Goal: Task Accomplishment & Management: Manage account settings

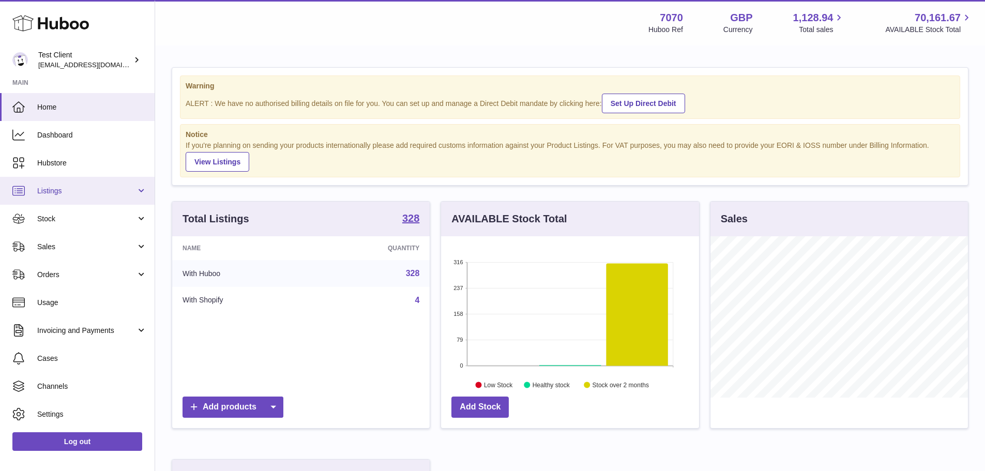
click at [93, 192] on span "Listings" at bounding box center [86, 191] width 99 height 10
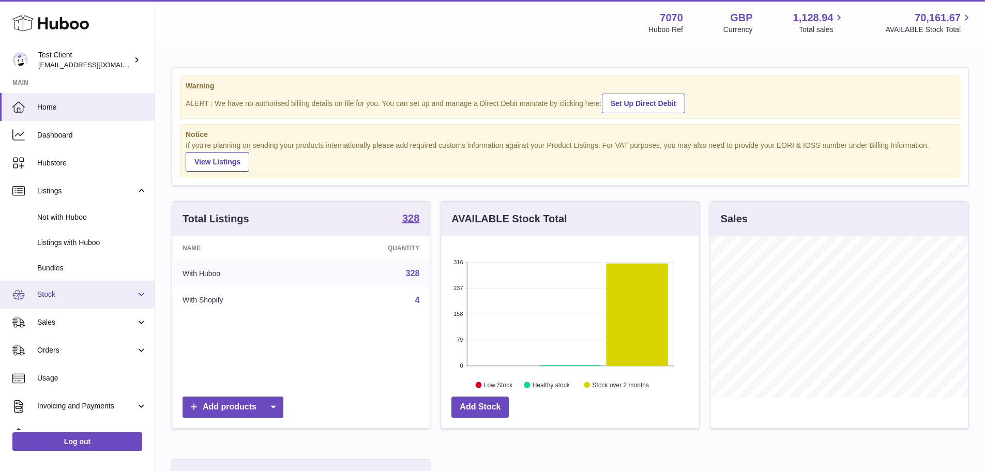
click at [95, 288] on link "Stock" at bounding box center [77, 295] width 155 height 28
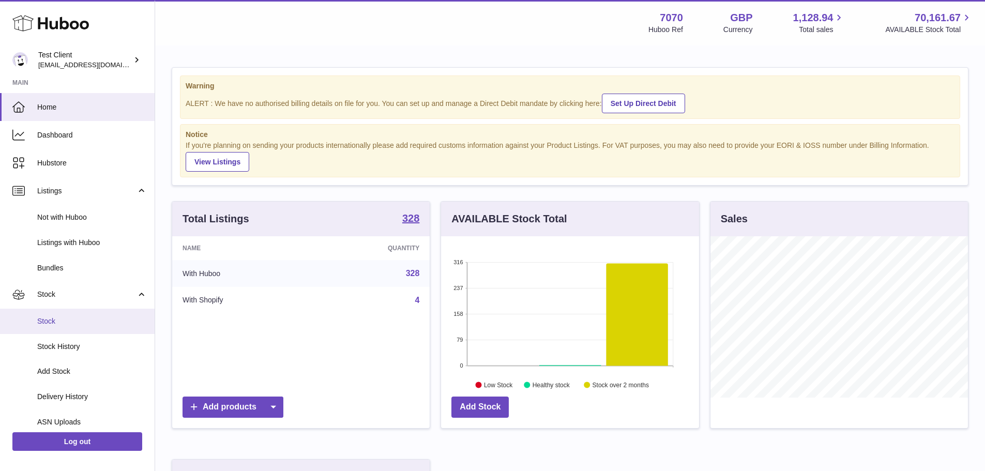
click at [85, 318] on span "Stock" at bounding box center [92, 321] width 110 height 10
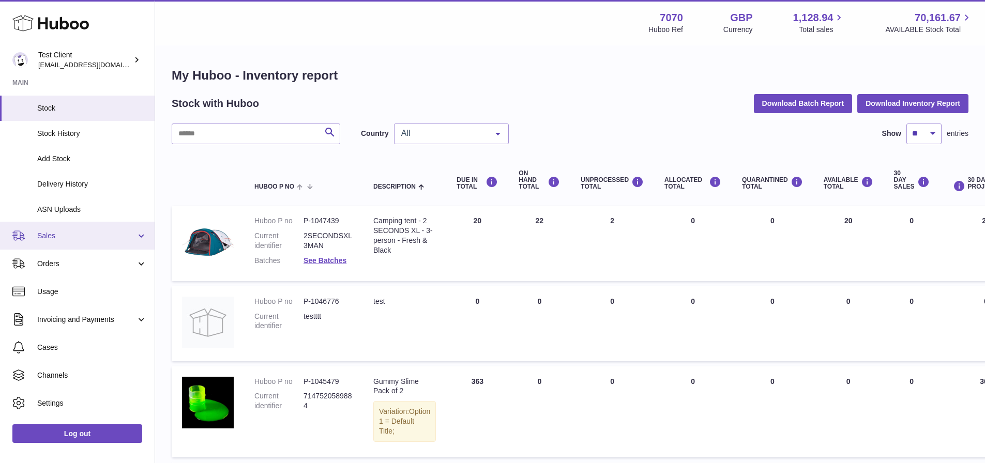
scroll to position [153, 0]
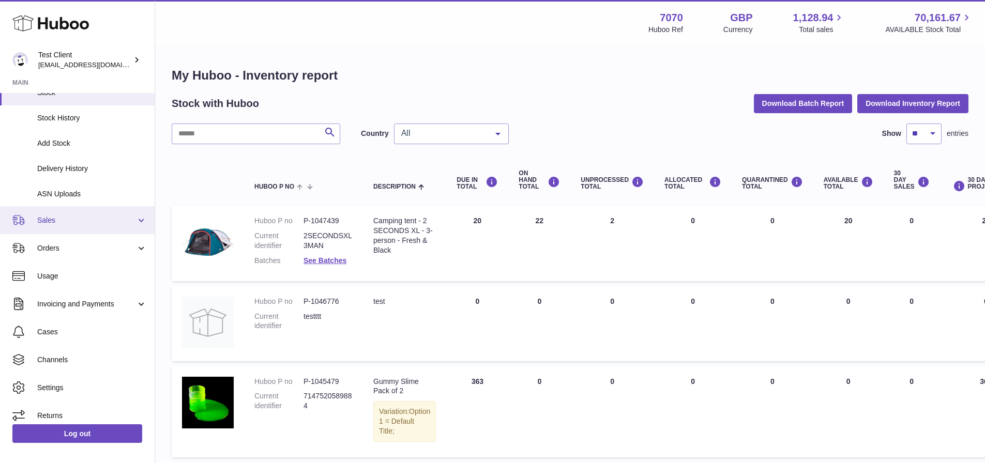
click at [98, 220] on span "Sales" at bounding box center [86, 221] width 99 height 10
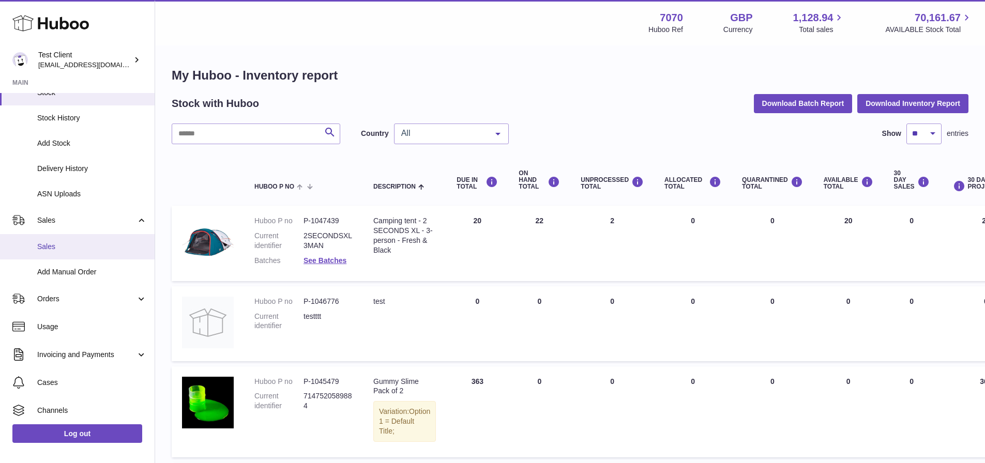
click at [94, 246] on span "Sales" at bounding box center [92, 247] width 110 height 10
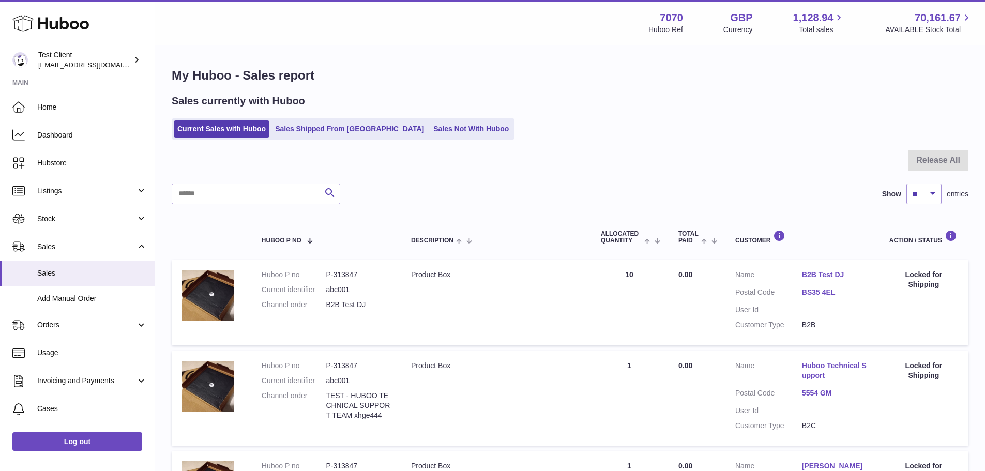
scroll to position [52, 0]
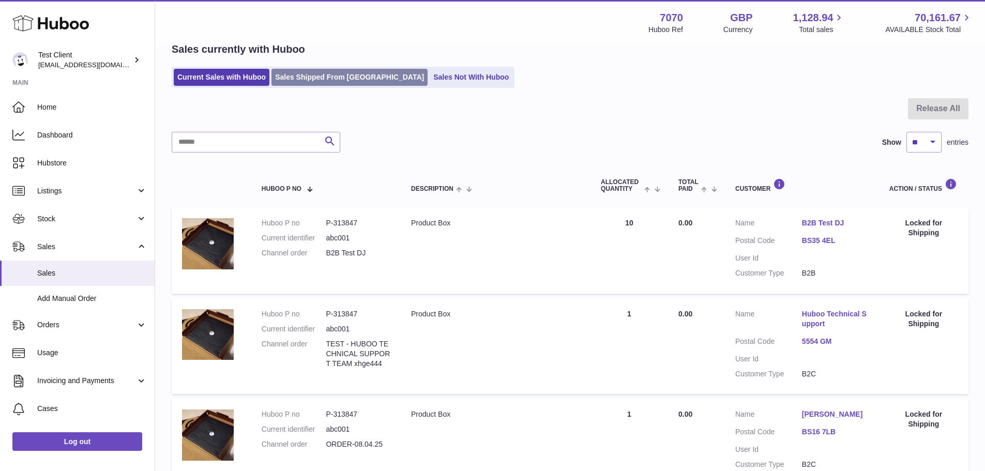
click at [311, 69] on link "Sales Shipped From Huboo" at bounding box center [349, 77] width 156 height 17
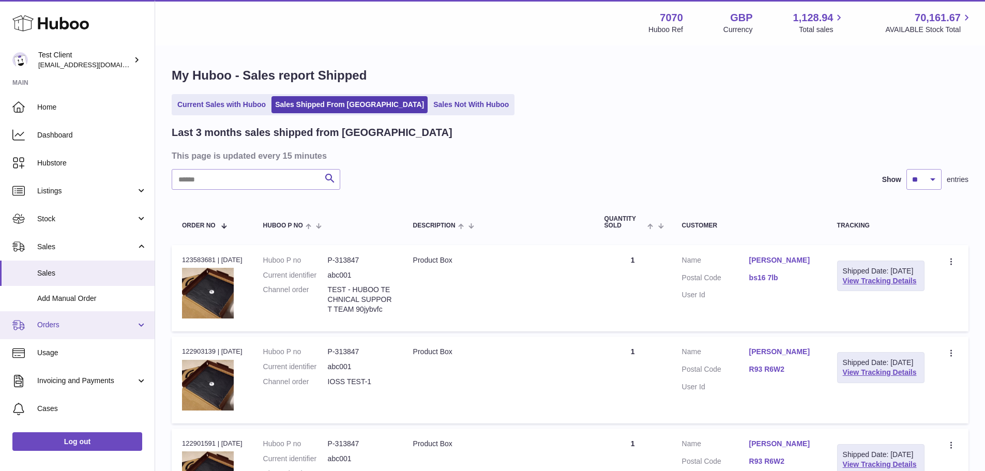
click at [88, 329] on span "Orders" at bounding box center [86, 325] width 99 height 10
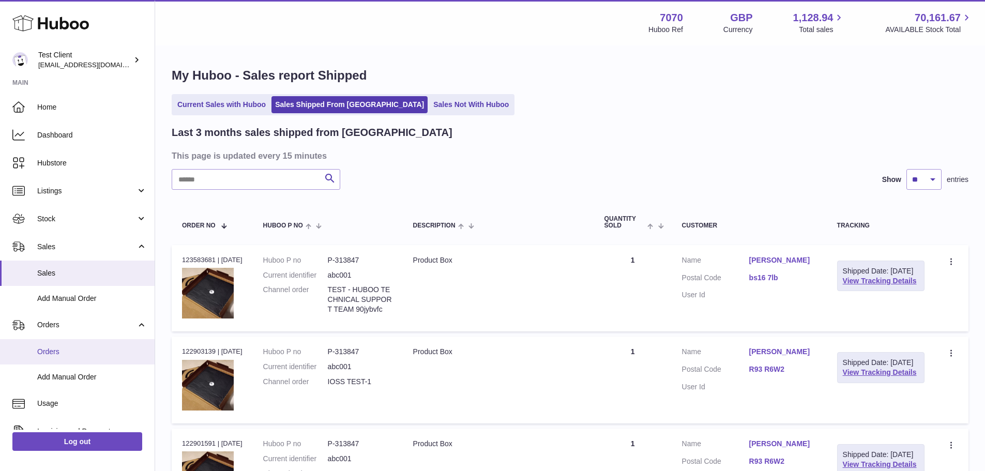
click at [81, 355] on span "Orders" at bounding box center [92, 352] width 110 height 10
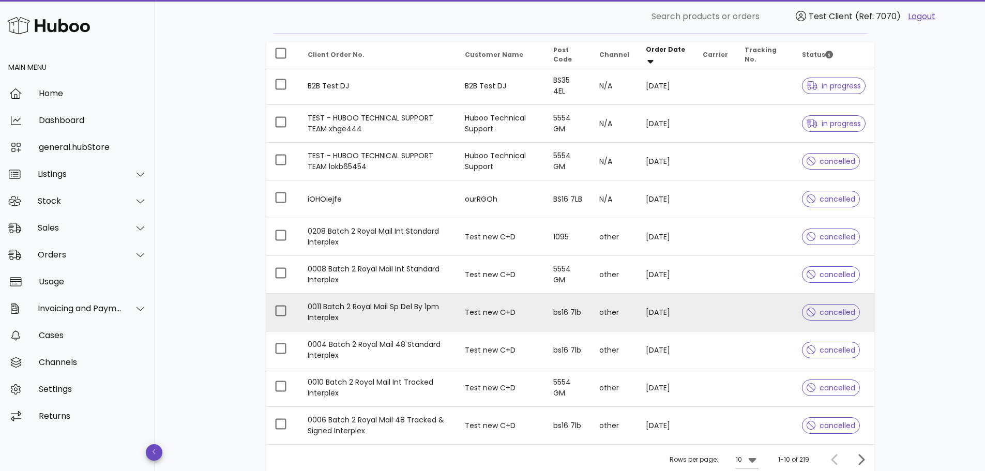
scroll to position [103, 0]
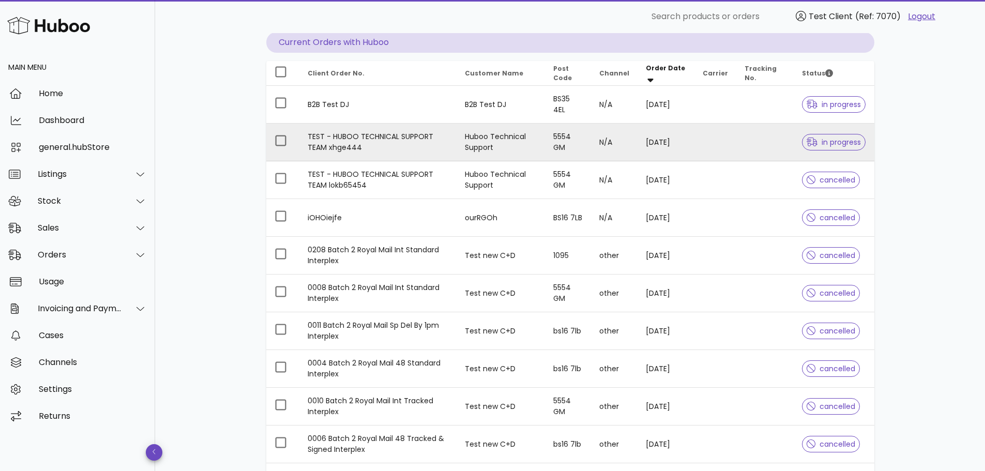
click at [414, 137] on td "TEST - HUBOO TECHNICAL SUPPORT TEAM xhge444" at bounding box center [377, 143] width 157 height 38
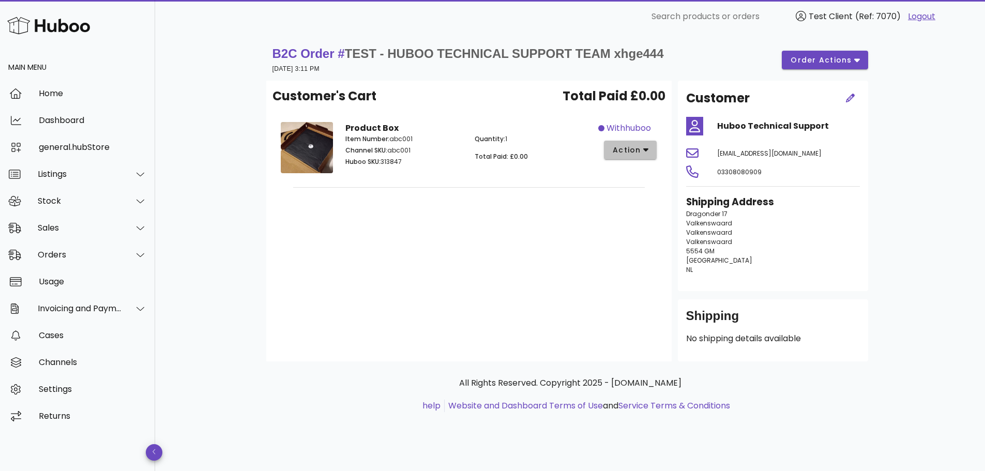
click at [625, 152] on span "action" at bounding box center [626, 150] width 29 height 11
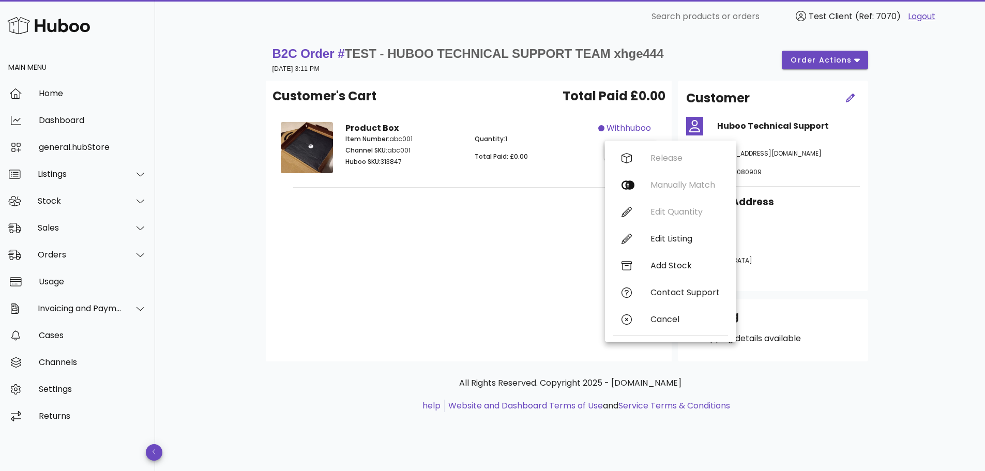
click at [553, 260] on div "Customer's Cart Total Paid £0.00 Product Box Item Number: abc001 Channel SKU: a…" at bounding box center [468, 221] width 405 height 281
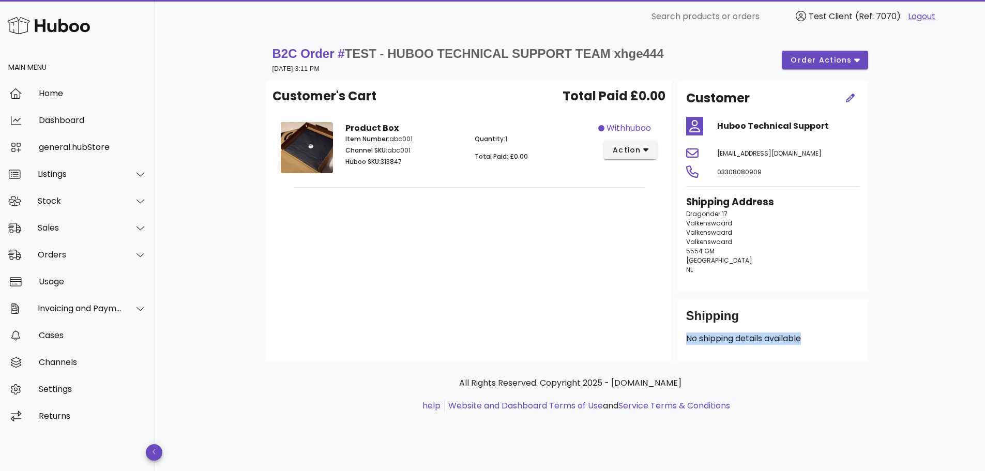
drag, startPoint x: 819, startPoint y: 336, endPoint x: 686, endPoint y: 339, distance: 134.0
click at [686, 339] on p "No shipping details available" at bounding box center [773, 338] width 174 height 12
click at [654, 327] on div "Customer's Cart Total Paid £0.00 Product Box Item Number: abc001 Channel SKU: a…" at bounding box center [468, 221] width 405 height 281
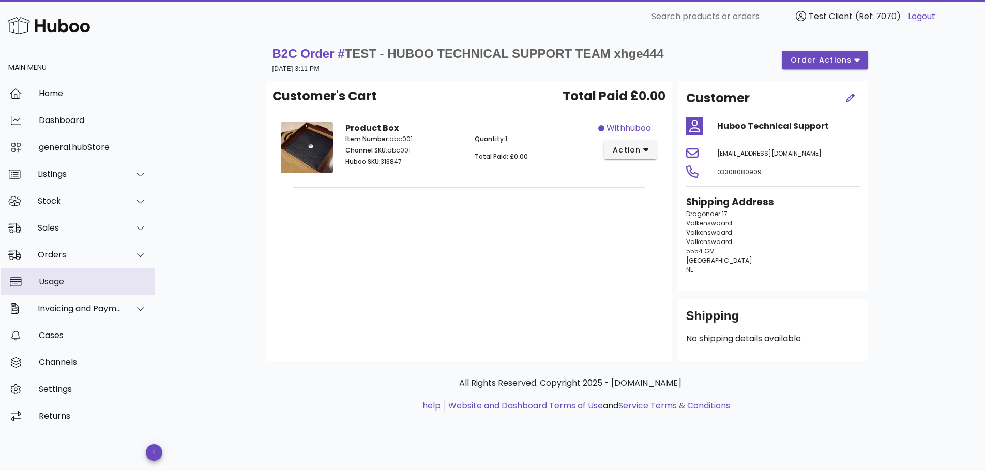
click at [90, 277] on div "Usage" at bounding box center [93, 282] width 108 height 10
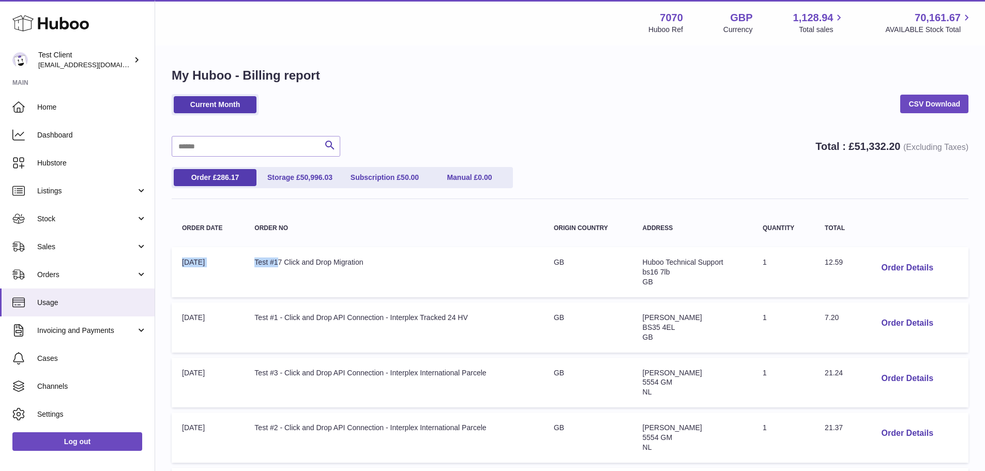
drag, startPoint x: 177, startPoint y: 260, endPoint x: 286, endPoint y: 257, distance: 108.6
click at [285, 257] on tr "Order Date: 07-Aug-2025 Order no: Test #17 Click and Drop Migration Origin Coun…" at bounding box center [570, 272] width 797 height 50
click at [280, 266] on td "Order no: Test #17 Click and Drop Migration" at bounding box center [393, 272] width 299 height 50
click at [906, 269] on button "Order Details" at bounding box center [907, 267] width 68 height 21
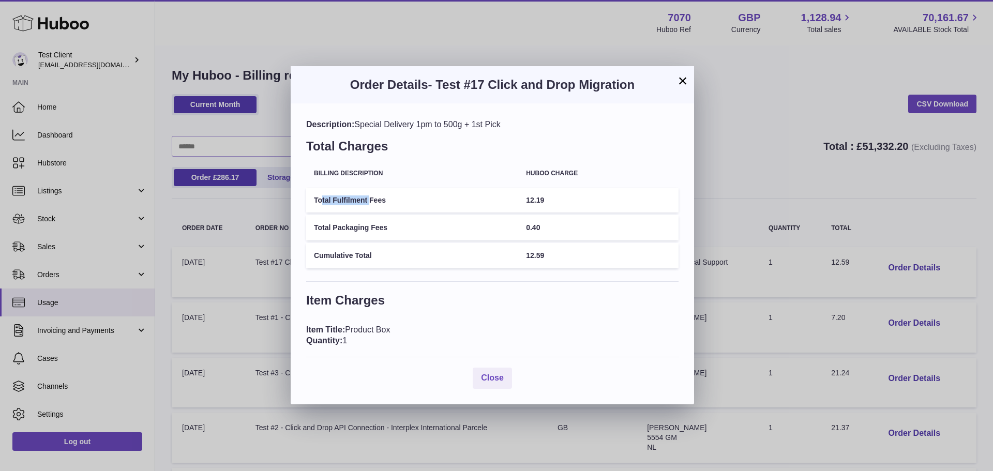
drag, startPoint x: 323, startPoint y: 202, endPoint x: 372, endPoint y: 202, distance: 49.1
click at [372, 202] on td "Total Fulfilment Fees" at bounding box center [412, 200] width 212 height 25
drag, startPoint x: 404, startPoint y: 223, endPoint x: 352, endPoint y: 222, distance: 52.2
click at [352, 222] on td "Total Packaging Fees" at bounding box center [412, 227] width 212 height 25
click at [496, 252] on td "Cumulative Total" at bounding box center [412, 255] width 212 height 25
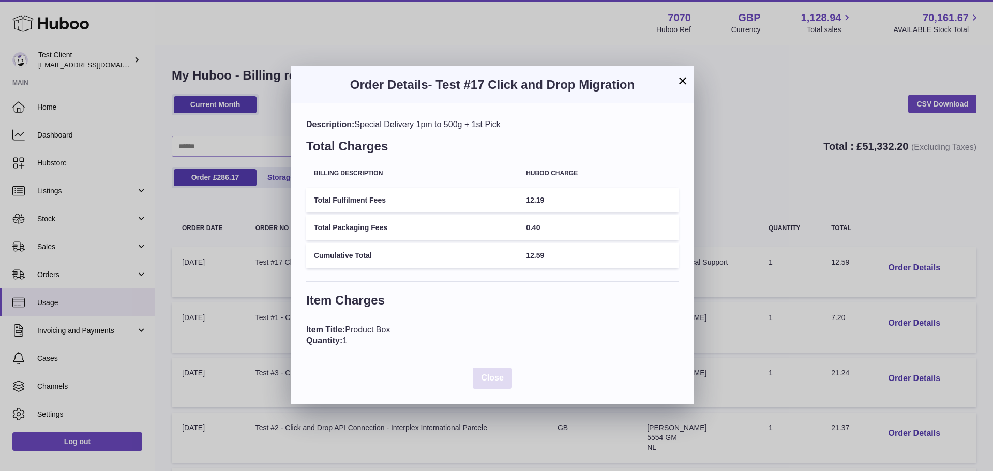
click at [502, 378] on span "Close" at bounding box center [492, 377] width 23 height 9
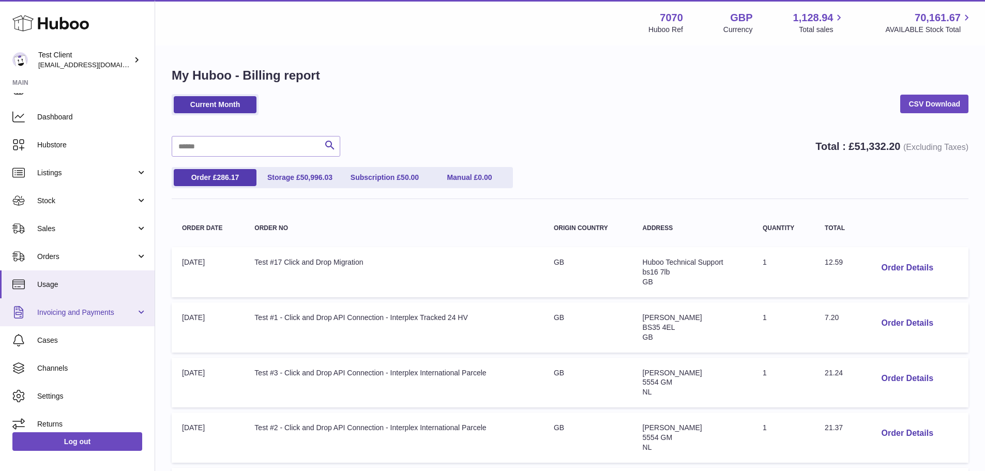
scroll to position [26, 0]
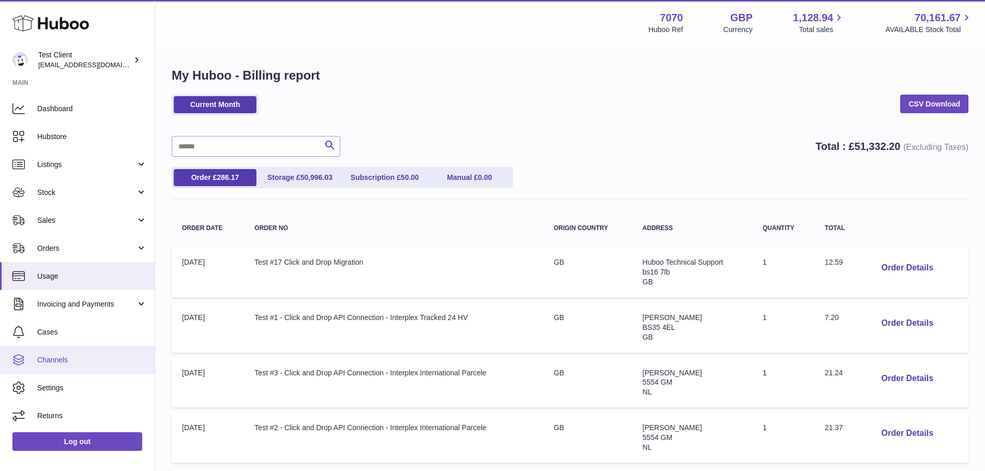
click at [95, 352] on link "Channels" at bounding box center [77, 360] width 155 height 28
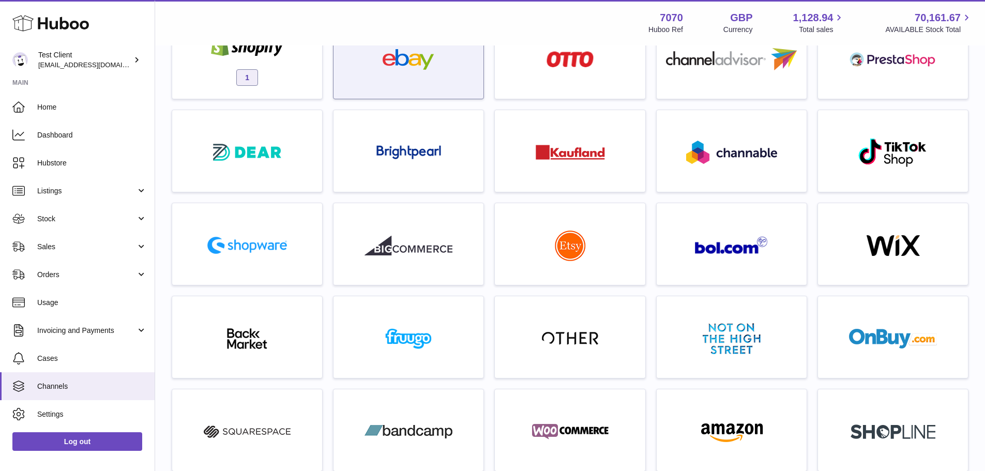
scroll to position [103, 0]
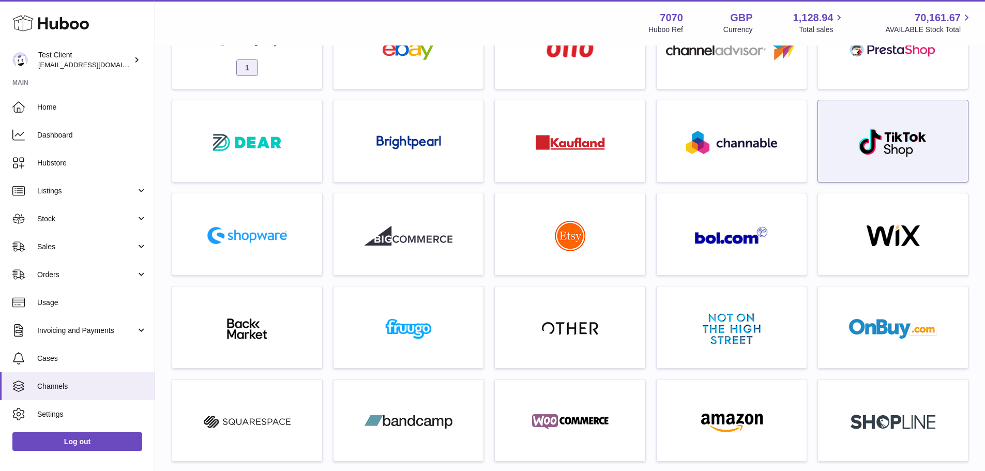
click at [847, 159] on div at bounding box center [893, 144] width 140 height 66
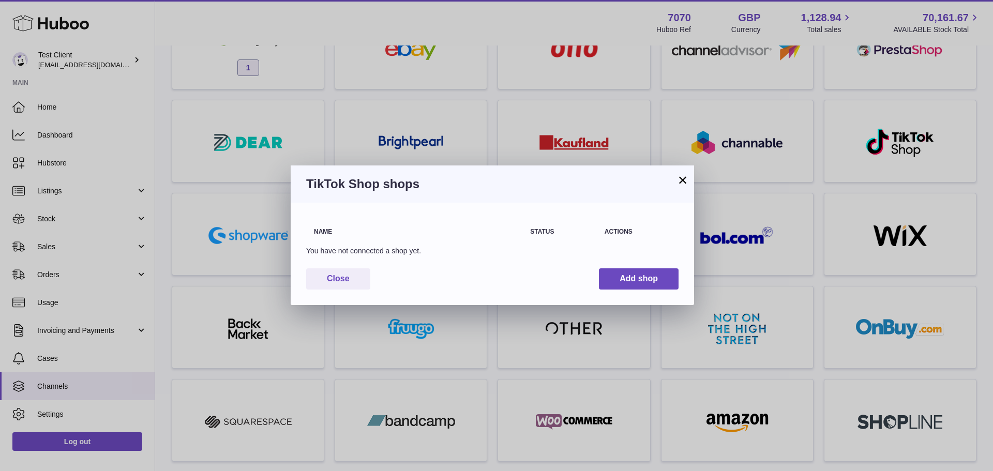
click at [884, 183] on div "× TikTok Shop shops Name Status Actions You have not connected a shop yet. Clos…" at bounding box center [496, 235] width 993 height 471
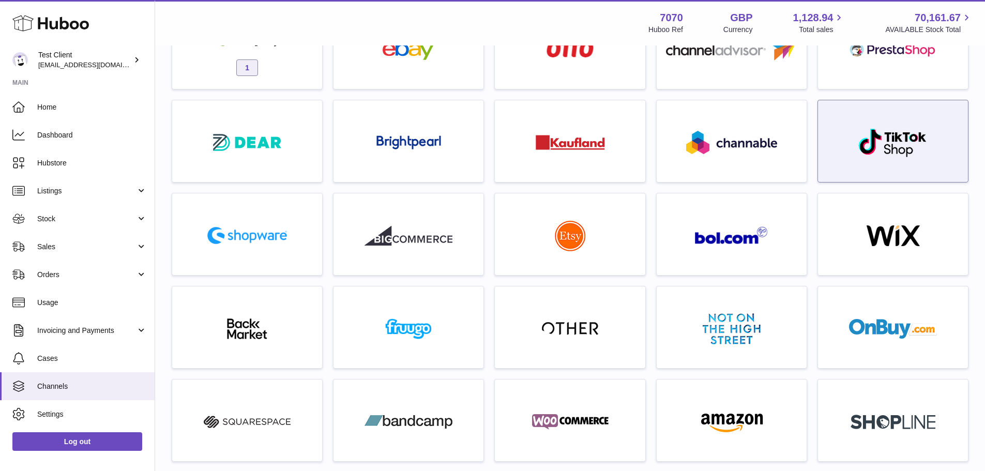
click at [890, 149] on img at bounding box center [893, 143] width 70 height 30
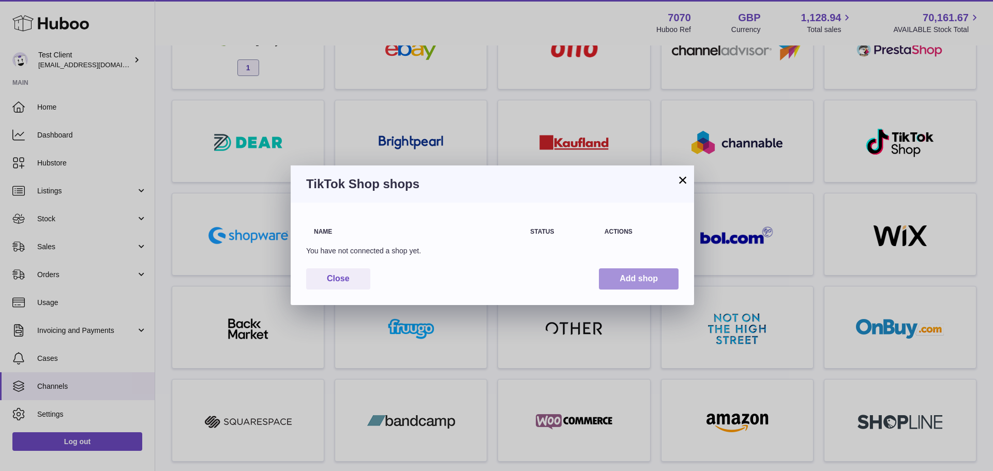
click at [625, 283] on button "Add shop" at bounding box center [639, 278] width 80 height 21
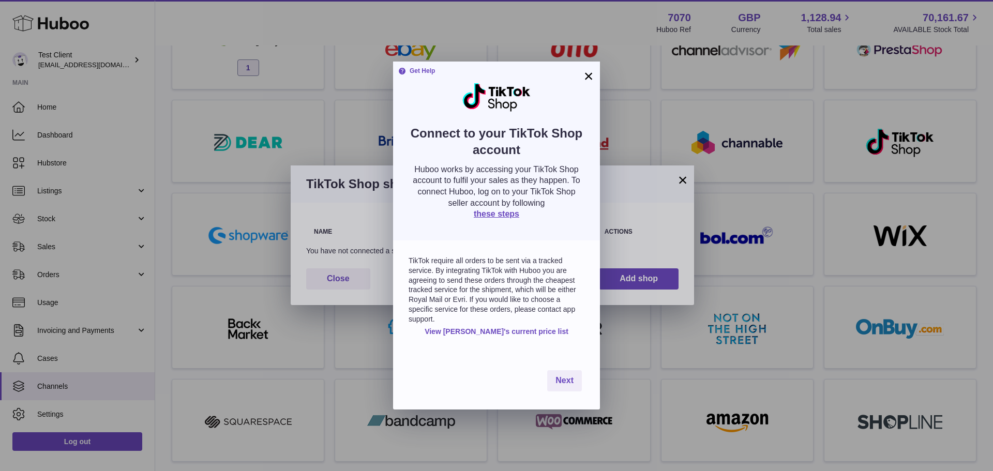
click at [344, 141] on div "× Get Help Connect to your TikTok Shop account Huboo works by accessing your Ti…" at bounding box center [496, 235] width 993 height 471
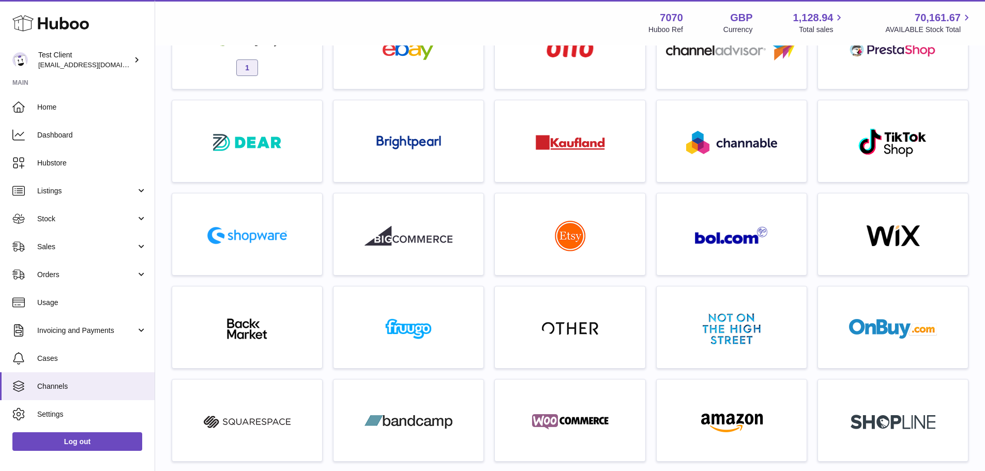
click at [328, 144] on div at bounding box center [492, 235] width 985 height 471
click at [83, 211] on link "Stock" at bounding box center [77, 219] width 155 height 28
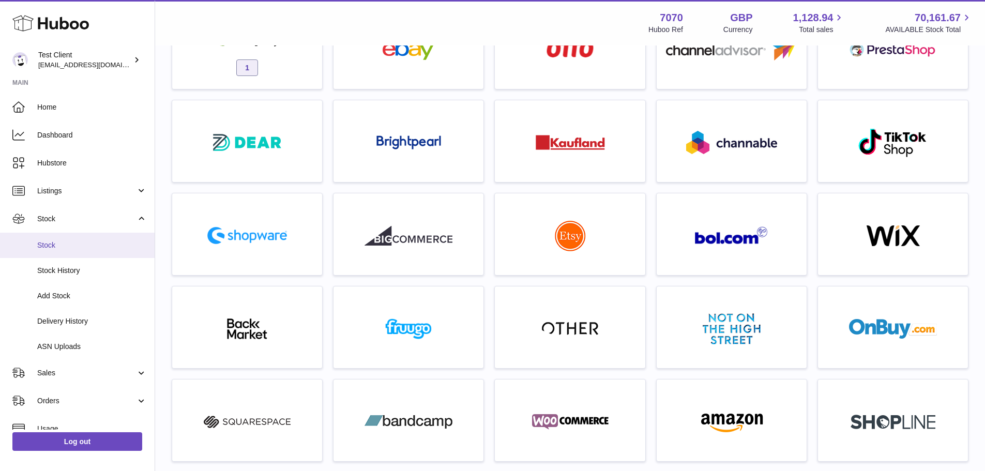
click at [88, 238] on link "Stock" at bounding box center [77, 245] width 155 height 25
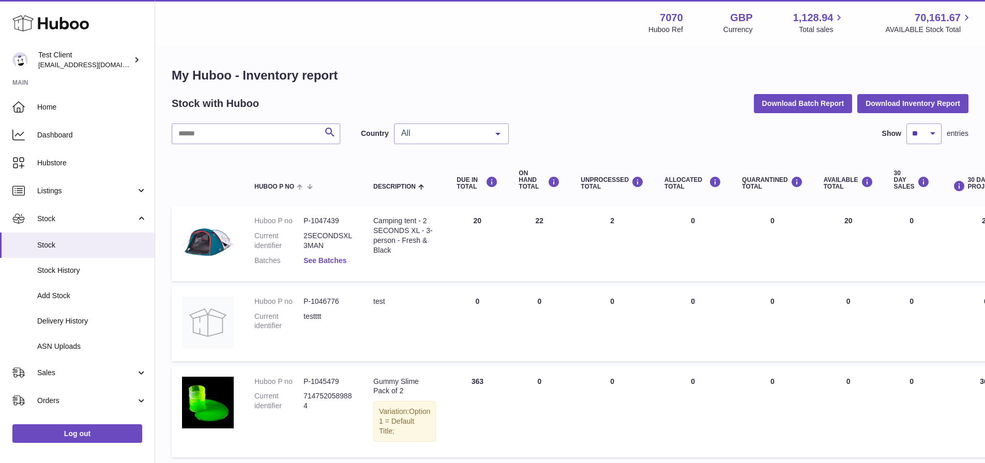
click at [318, 259] on link "See Batches" at bounding box center [324, 260] width 43 height 8
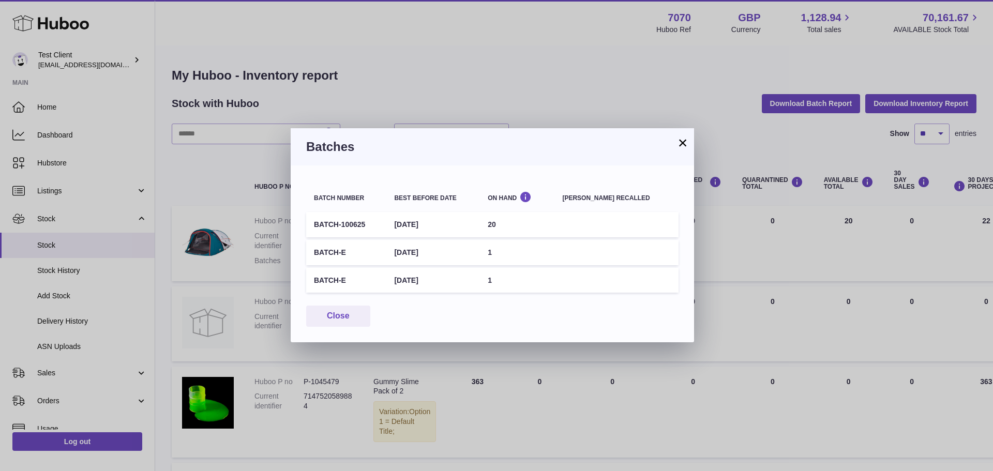
click at [680, 146] on button "×" at bounding box center [682, 142] width 12 height 12
